Goal: Transaction & Acquisition: Download file/media

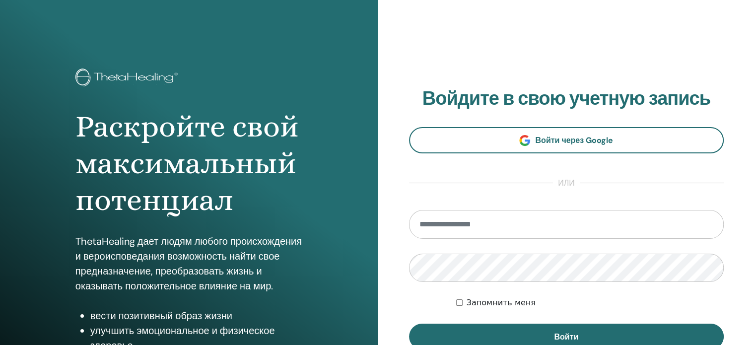
type input "**********"
click at [445, 305] on form "**********" at bounding box center [566, 280] width 315 height 140
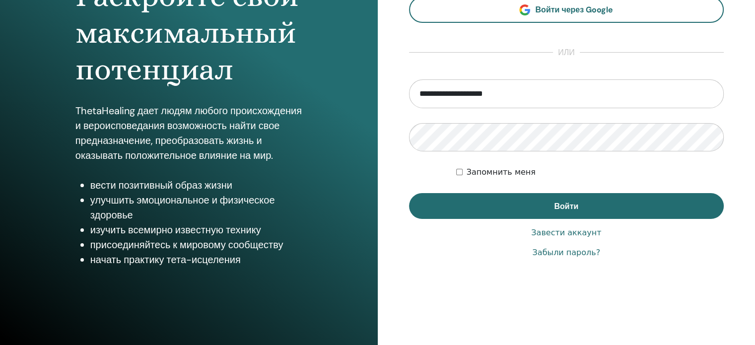
scroll to position [131, 0]
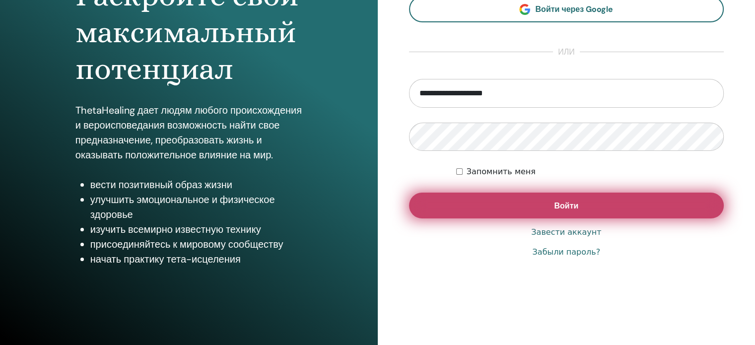
click at [566, 203] on font "Войти" at bounding box center [566, 206] width 24 height 10
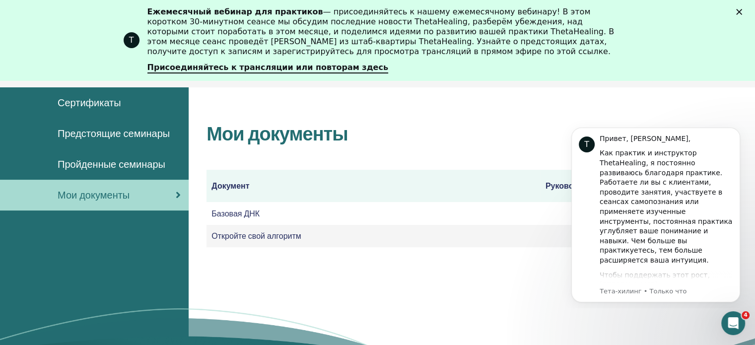
scroll to position [89, 0]
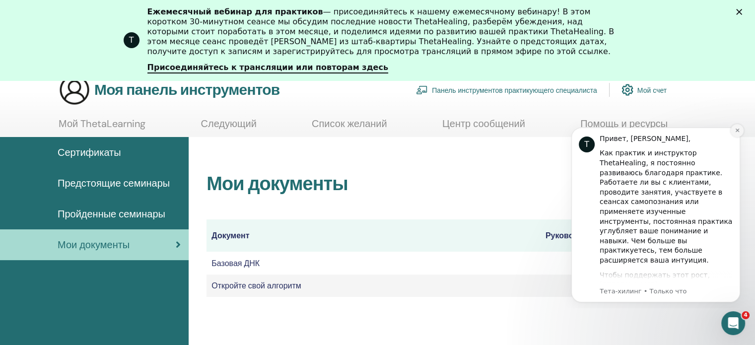
click at [736, 130] on icon "Отклонить уведомление" at bounding box center [737, 130] width 5 height 5
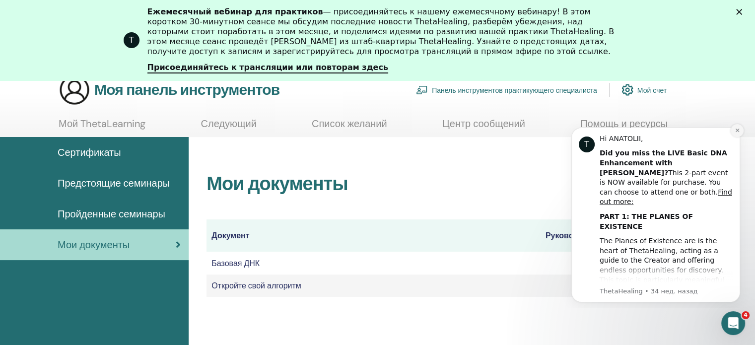
click at [736, 130] on icon "Dismiss notification" at bounding box center [737, 130] width 5 height 5
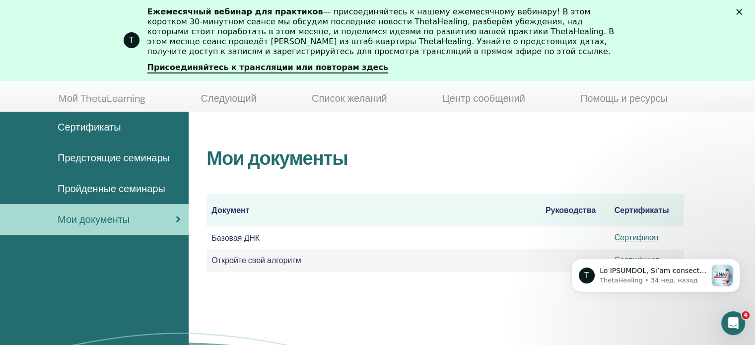
scroll to position [139, 0]
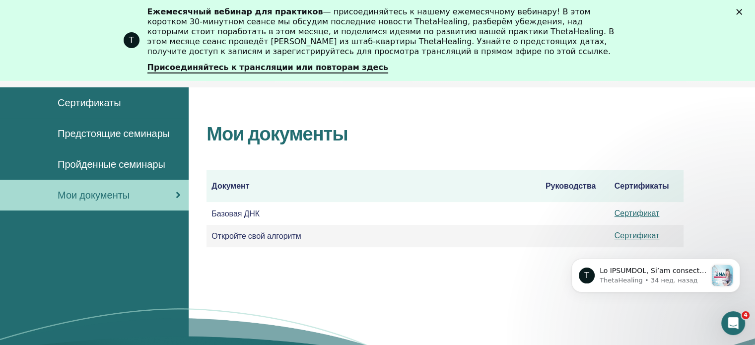
click at [628, 210] on div "T ThetaHealing • 34 нед. назад" at bounding box center [655, 230] width 183 height 124
click at [628, 215] on div "T ThetaHealing • 34 нед. назад" at bounding box center [655, 230] width 183 height 124
click at [626, 188] on font "Сертификаты" at bounding box center [642, 186] width 55 height 10
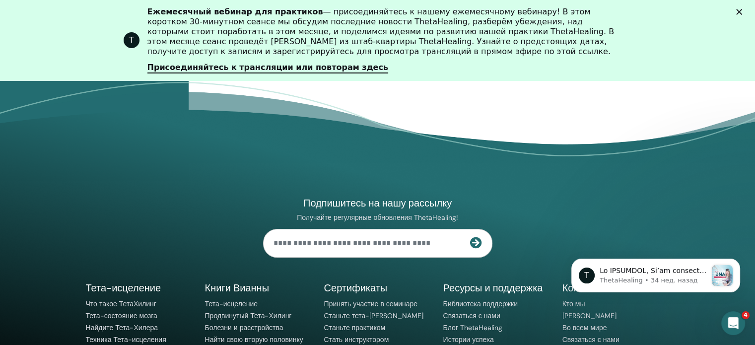
scroll to position [387, 0]
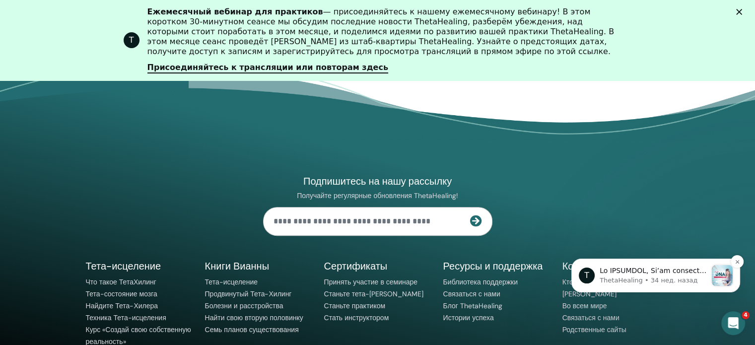
click at [673, 275] on p "message notification from ThetaHealing, 34 нед. назад. Hi ANATOLII, We’re excit…" at bounding box center [653, 271] width 107 height 10
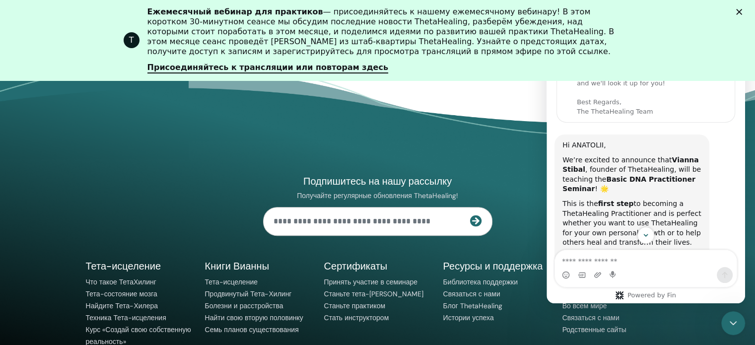
scroll to position [0, 0]
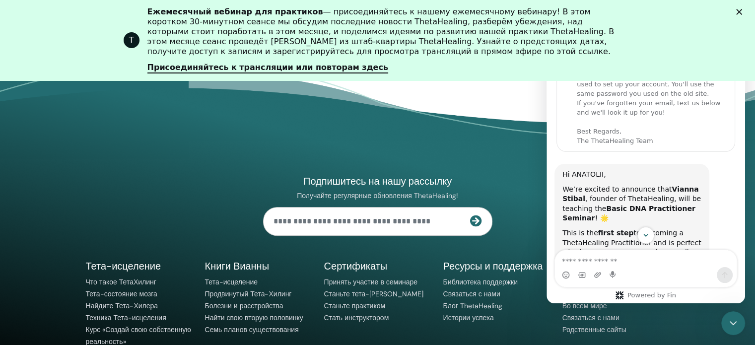
drag, startPoint x: 628, startPoint y: 119, endPoint x: 644, endPoint y: 174, distance: 57.8
click at [644, 174] on div "Hi ANATOLII," at bounding box center [631, 175] width 139 height 10
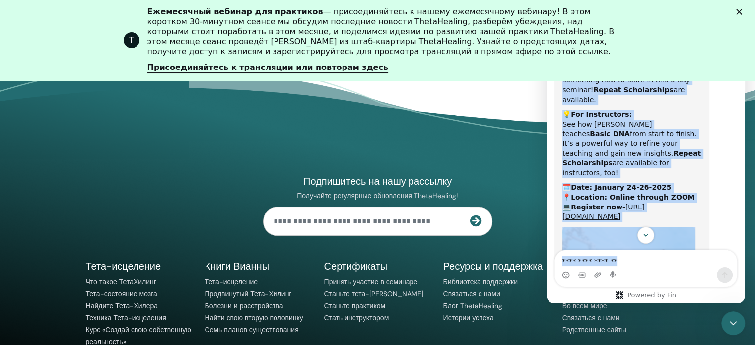
scroll to position [508, 0]
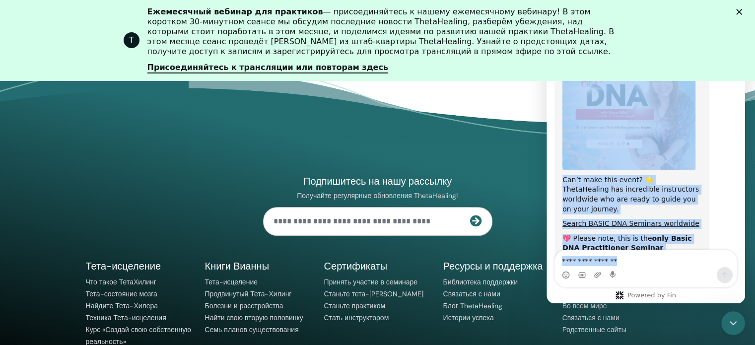
drag, startPoint x: 555, startPoint y: 168, endPoint x: 684, endPoint y: 286, distance: 174.7
click at [684, 286] on div "You have a new login experience! Thetahealing now uses email as your user ID. T…" at bounding box center [646, 170] width 199 height 267
drag, startPoint x: 594, startPoint y: 100, endPoint x: 643, endPoint y: 244, distance: 151.7
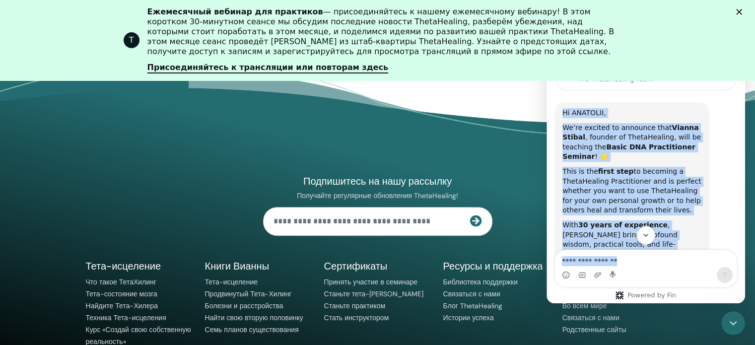
scroll to position [99, 0]
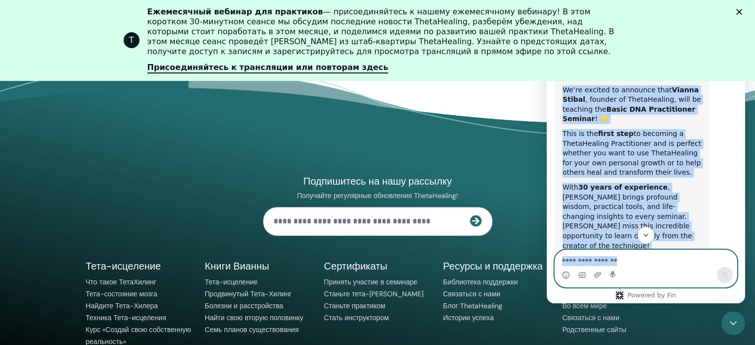
click at [695, 262] on textarea "Ваше сообщение..." at bounding box center [646, 258] width 182 height 17
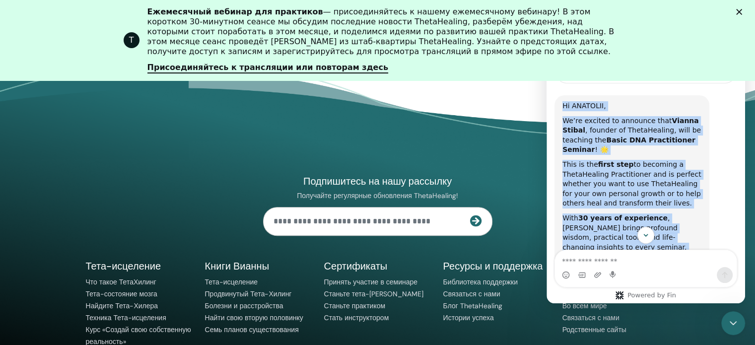
scroll to position [93, 0]
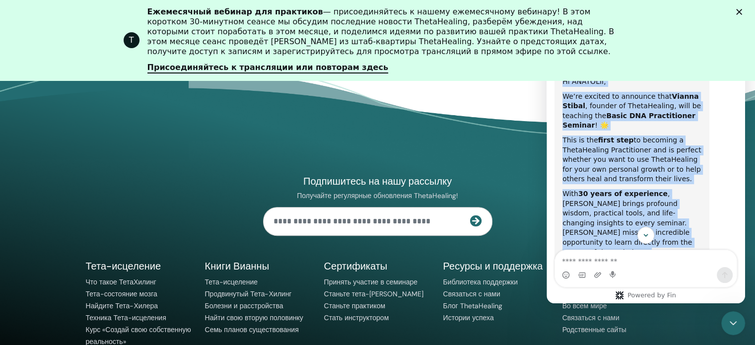
drag, startPoint x: 562, startPoint y: 174, endPoint x: 700, endPoint y: 231, distance: 148.9
click at [700, 231] on div "You have a new login experience! Thetahealing now uses email as your user ID. T…" at bounding box center [646, 148] width 199 height 223
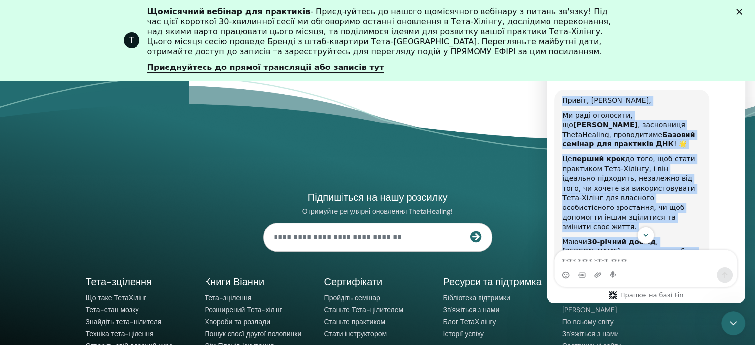
scroll to position [376, 0]
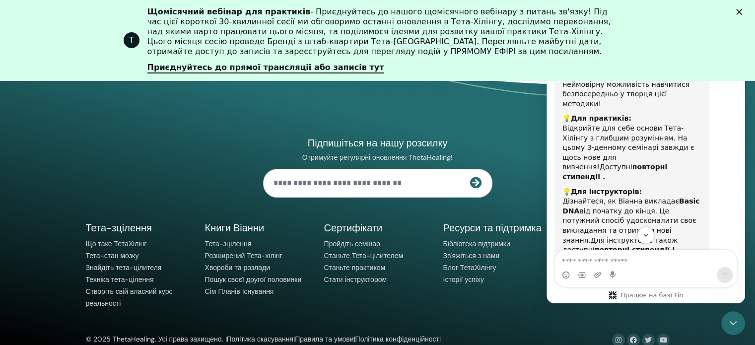
scroll to position [149, 0]
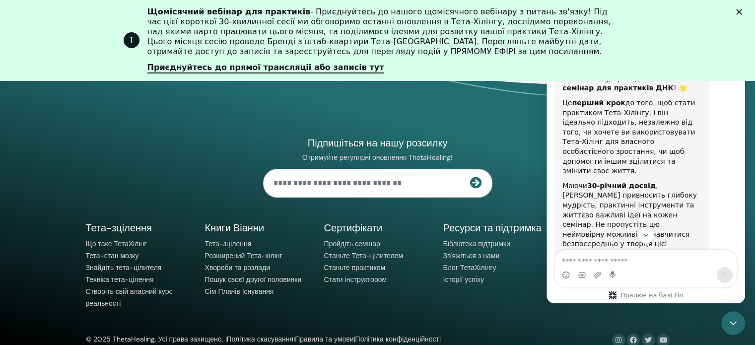
click at [522, 274] on li "Історії успіху" at bounding box center [496, 280] width 107 height 12
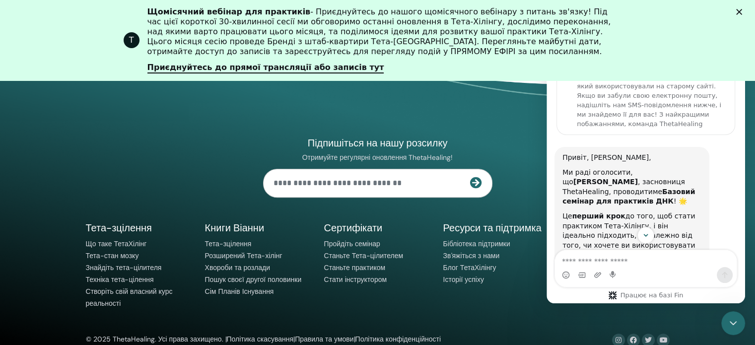
scroll to position [0, 0]
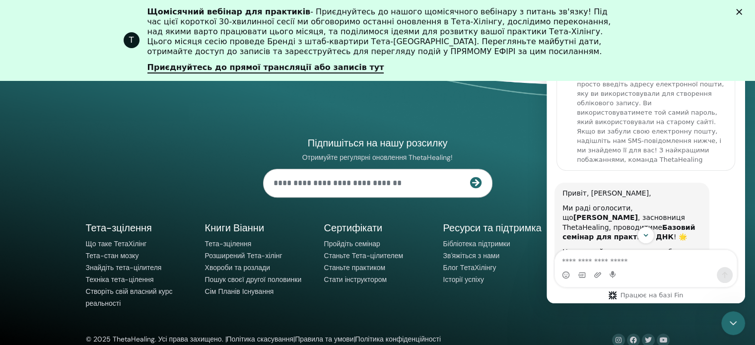
click at [523, 139] on div "Підпишіться на нашу розсилку Отримуйте регулярні оновлення ThetaHealing! Тета-з…" at bounding box center [378, 205] width 596 height 281
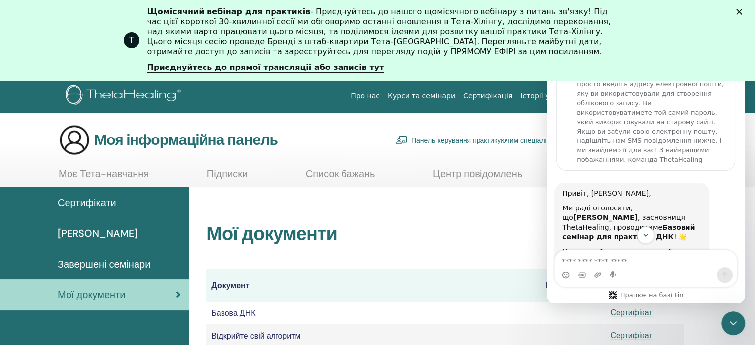
drag, startPoint x: 721, startPoint y: 174, endPoint x: 724, endPoint y: 214, distance: 40.4
click at [742, 12] on icon "Закрити" at bounding box center [739, 12] width 6 height 6
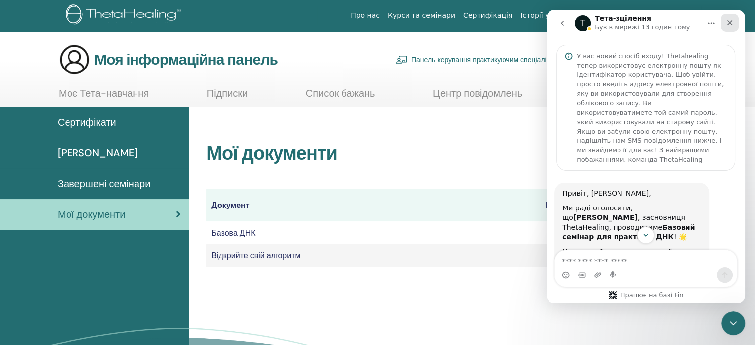
click at [732, 22] on icon "Закрити" at bounding box center [730, 23] width 8 height 8
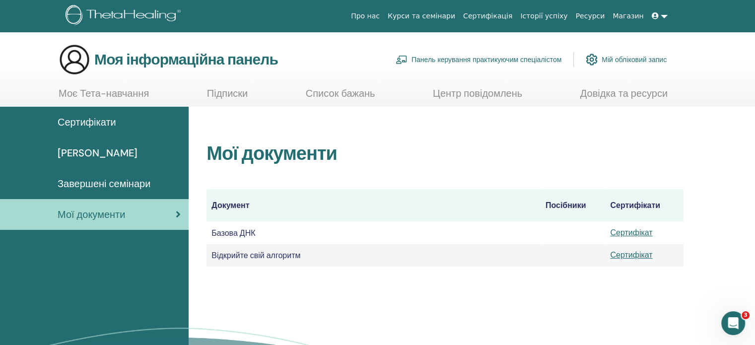
scroll to position [50, 0]
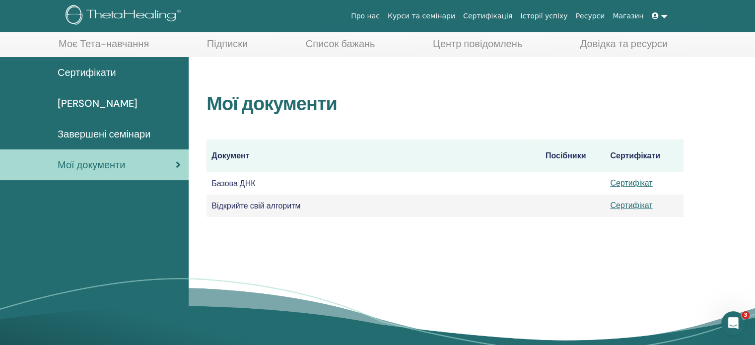
click at [232, 155] on font "Документ" at bounding box center [230, 155] width 38 height 10
click at [145, 137] on font "Завершені семінари" at bounding box center [104, 134] width 93 height 13
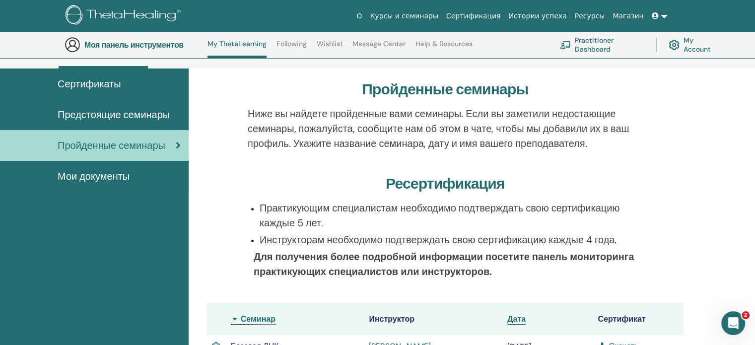
scroll to position [240, 0]
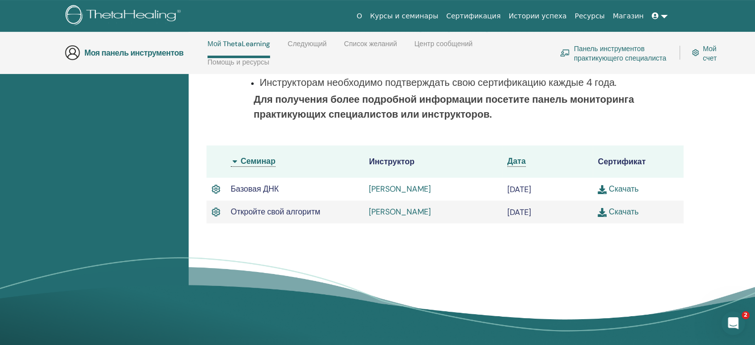
click at [626, 190] on font "Скачать" at bounding box center [624, 189] width 30 height 10
click at [622, 212] on font "Скачать" at bounding box center [624, 212] width 30 height 10
click at [604, 213] on img at bounding box center [602, 212] width 9 height 9
